Goal: Communication & Community: Participate in discussion

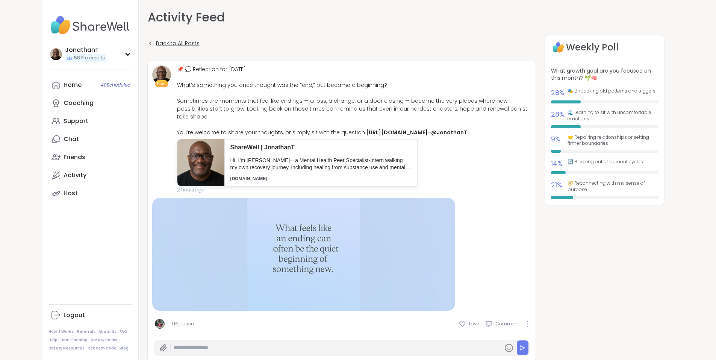
click at [156, 43] on span "Back to All Posts" at bounding box center [178, 43] width 44 height 8
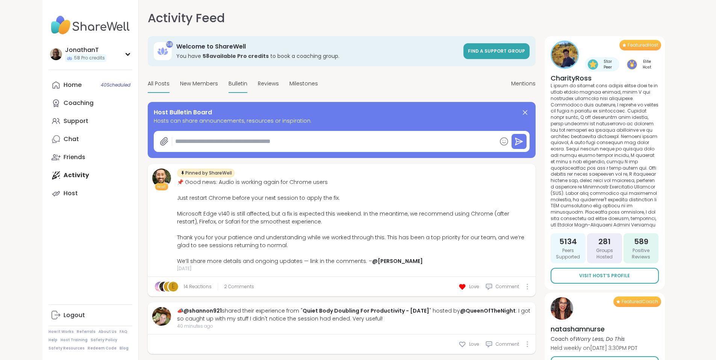
click at [229, 83] on span "Bulletin" at bounding box center [238, 84] width 19 height 8
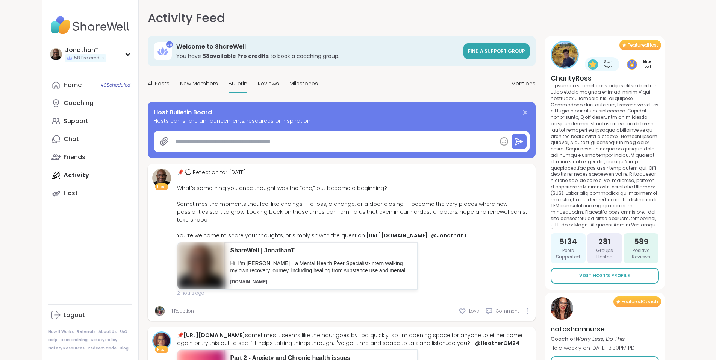
type textarea "*"
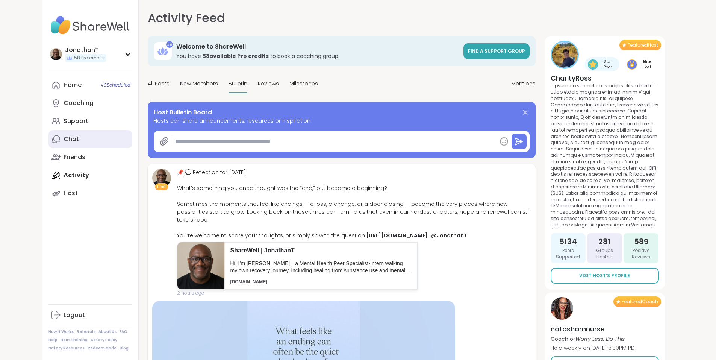
click at [49, 133] on link "Chat" at bounding box center [91, 139] width 84 height 18
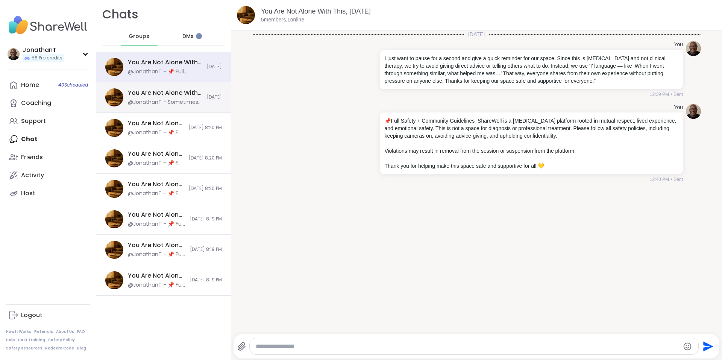
click at [181, 101] on div "@JonathanT - Sometimes the moments that feel like endings — a loss, a change, o…" at bounding box center [165, 103] width 74 height 8
